Goal: Check status: Check status

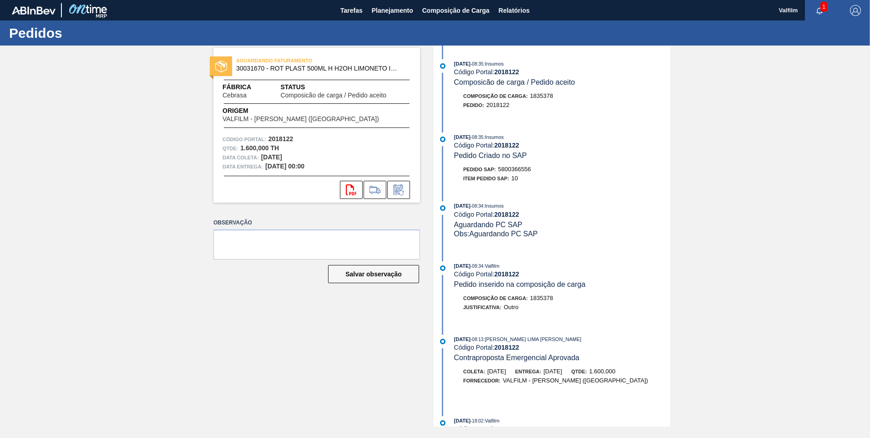
click at [524, 168] on span "5800366556" at bounding box center [514, 169] width 33 height 7
copy span "5800366556"
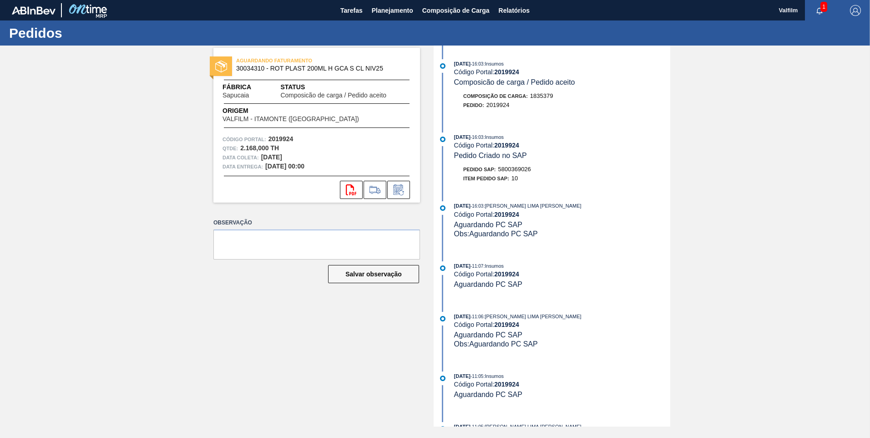
click at [521, 170] on span "5800369026" at bounding box center [514, 169] width 33 height 7
copy span "5800369026"
